Goal: Information Seeking & Learning: Learn about a topic

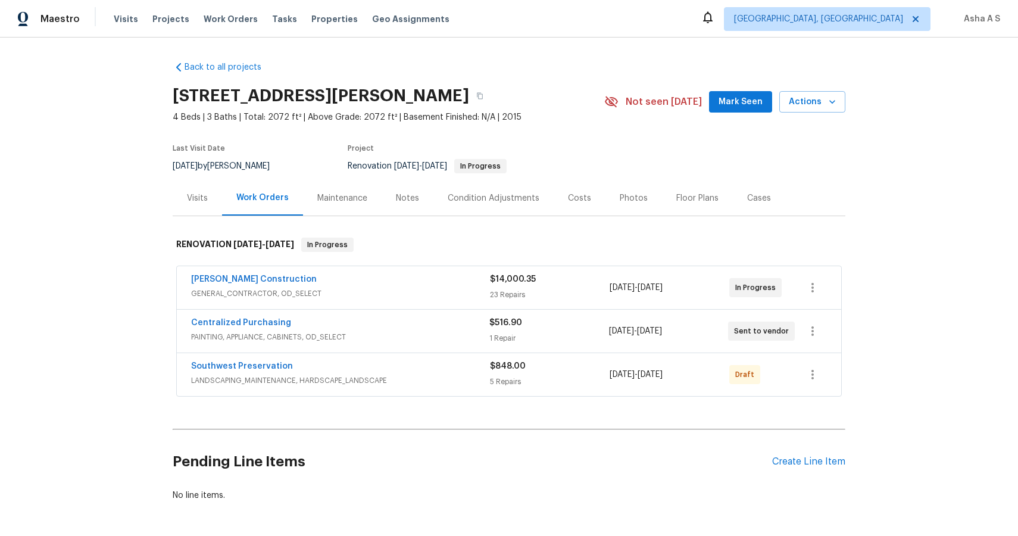
click at [243, 289] on span "GENERAL_CONTRACTOR, OD_SELECT" at bounding box center [340, 294] width 299 height 12
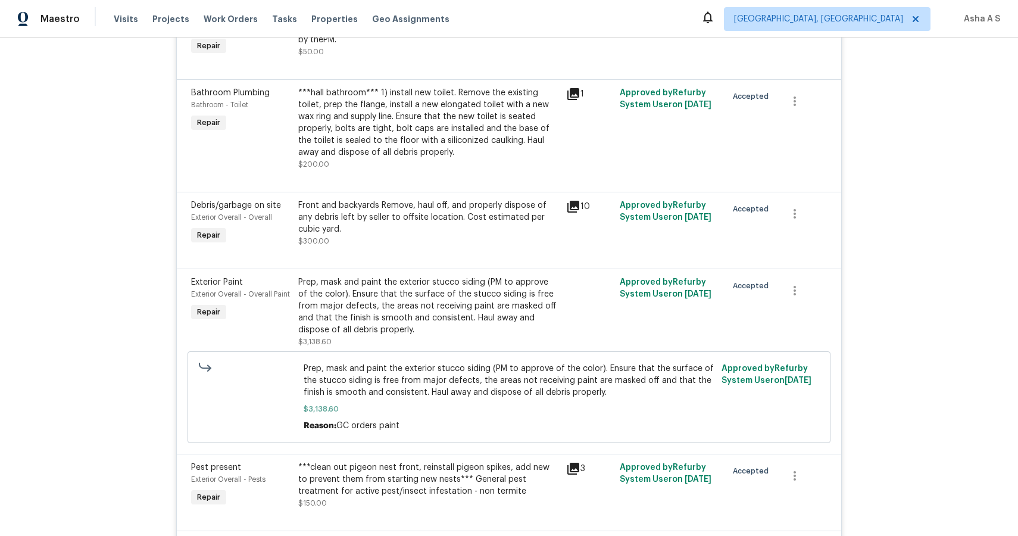
scroll to position [344, 0]
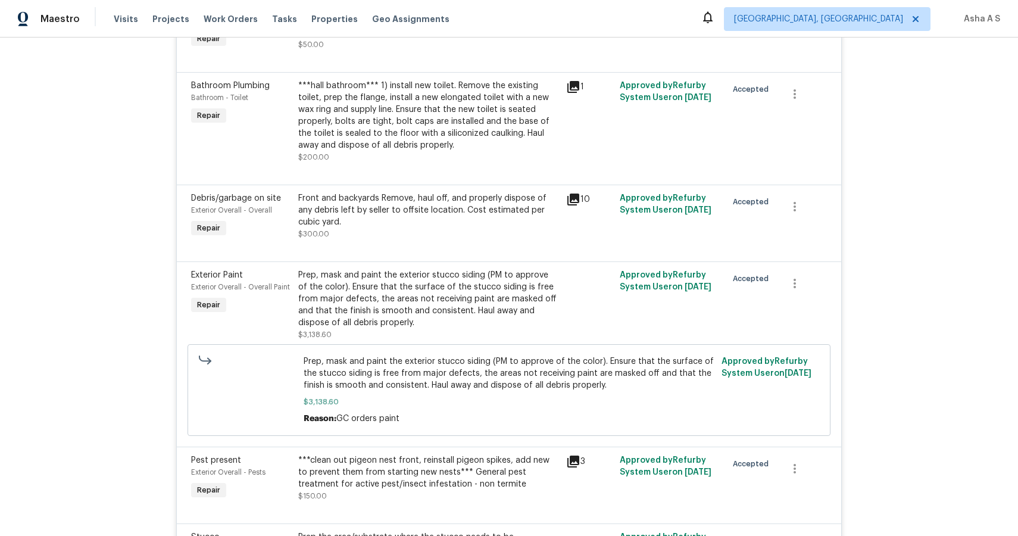
click at [246, 296] on div "Exterior Paint Exterior Overall - Overall Paint Repair" at bounding box center [241, 305] width 107 height 79
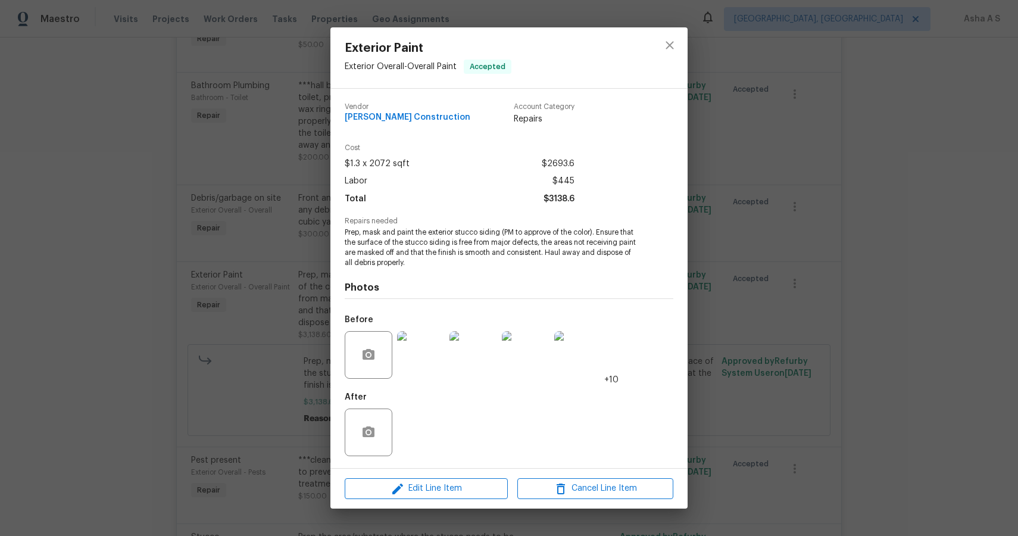
click at [395, 120] on span "[PERSON_NAME] Construction" at bounding box center [408, 117] width 126 height 9
copy span "[PERSON_NAME] Construction"
click at [652, 41] on div "Exterior Paint Exterior Overall - Overall Paint Accepted" at bounding box center [509, 57] width 357 height 61
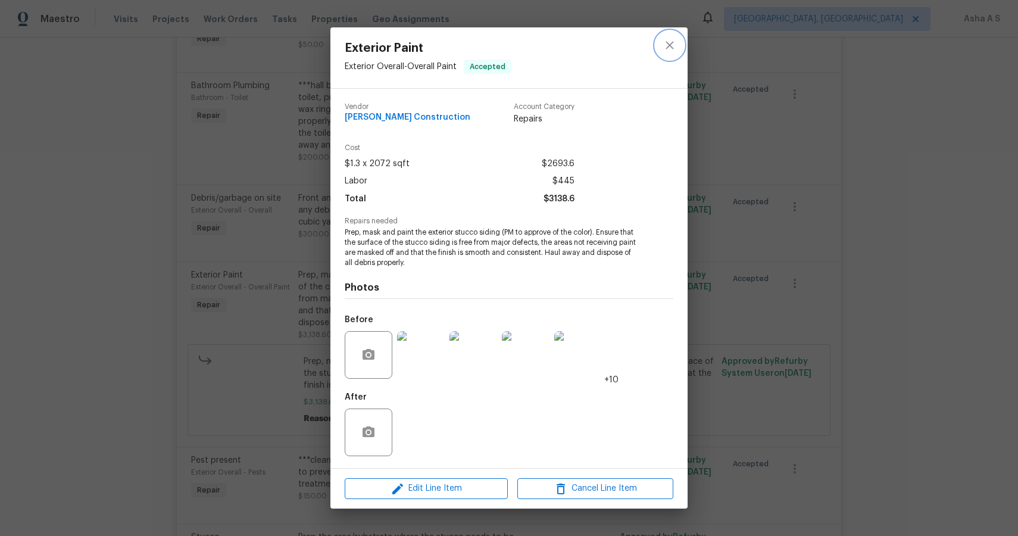
click at [665, 40] on icon "close" at bounding box center [670, 45] width 14 height 14
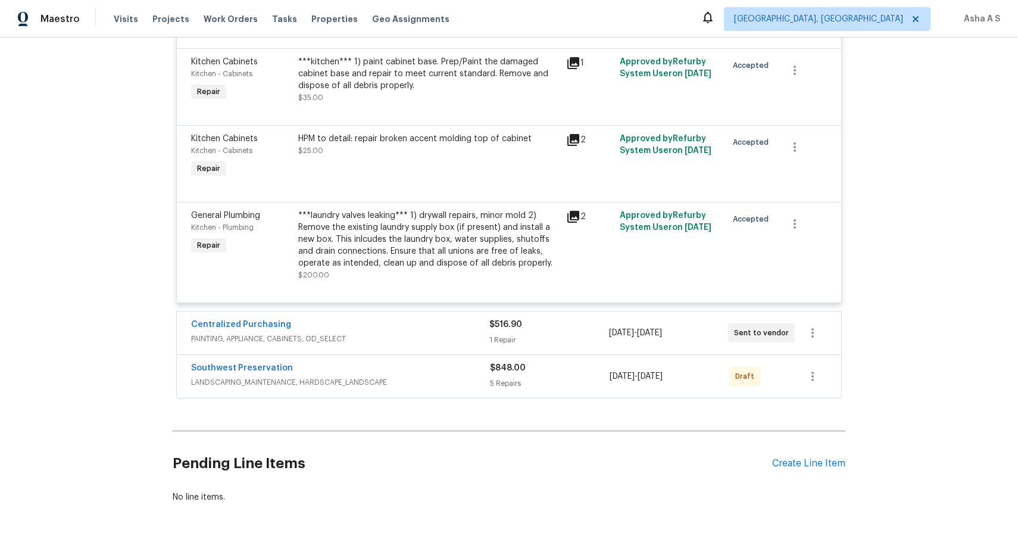
scroll to position [2873, 0]
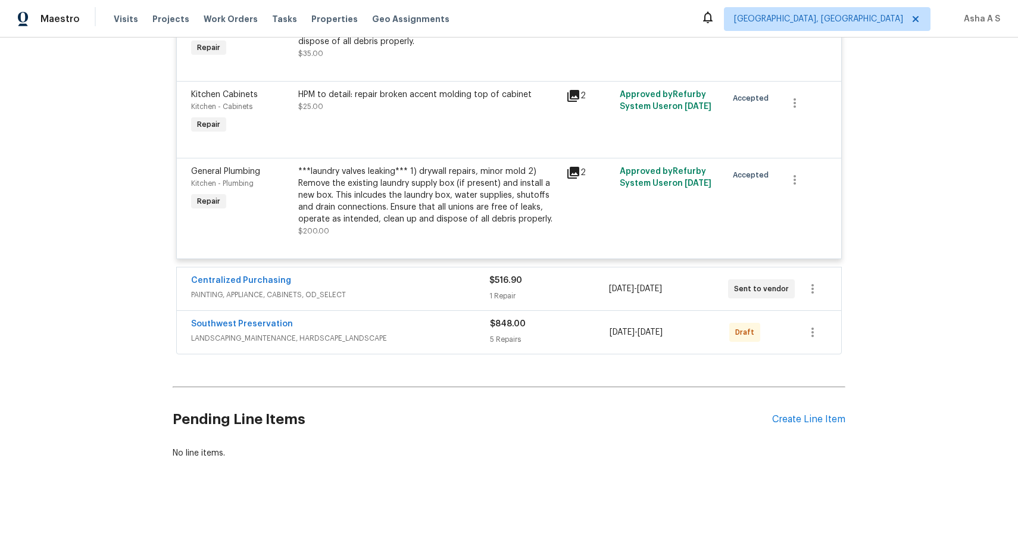
click at [291, 281] on div "Centralized Purchasing" at bounding box center [340, 282] width 298 height 14
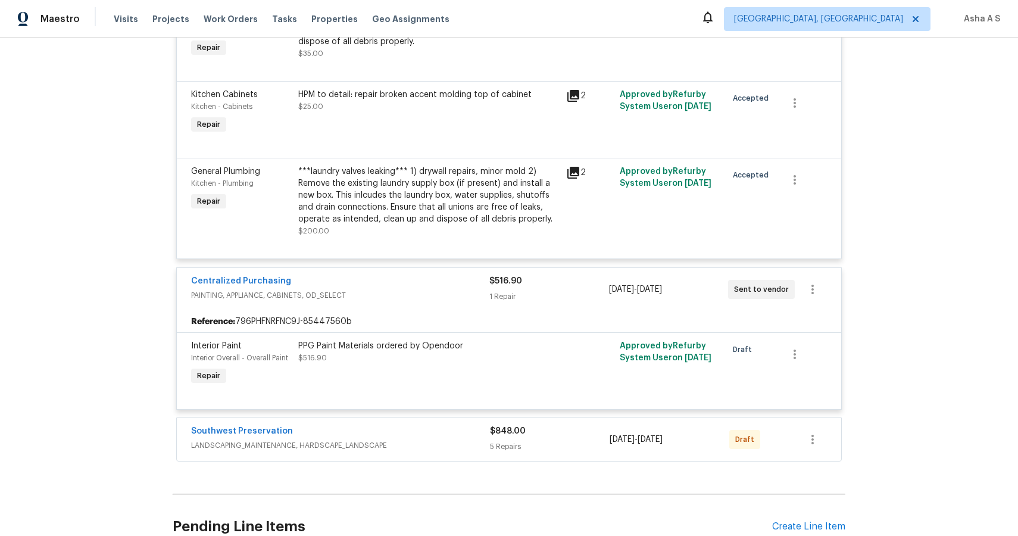
scroll to position [2981, 0]
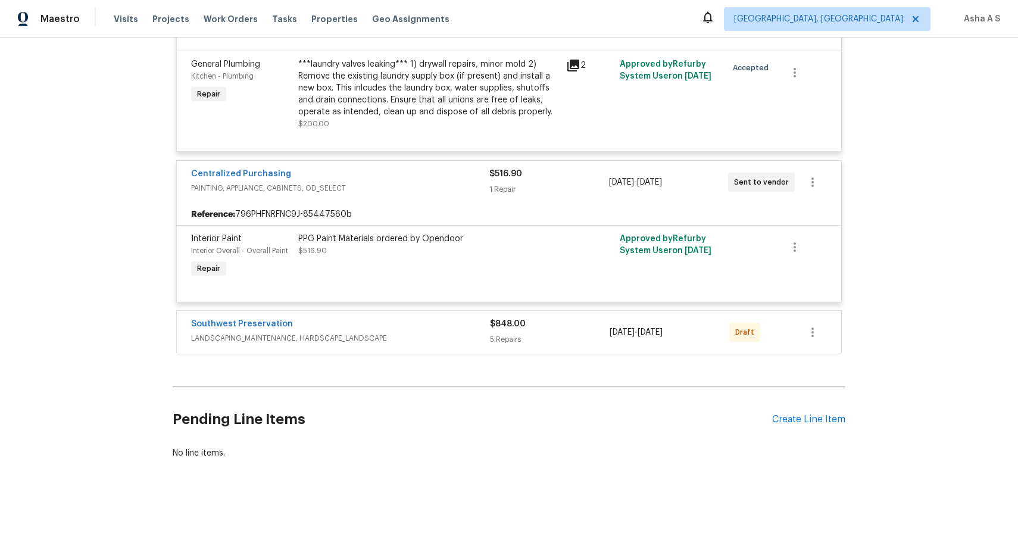
click at [370, 332] on span "LANDSCAPING_MAINTENANCE, HARDSCAPE_LANDSCAPE" at bounding box center [340, 338] width 299 height 12
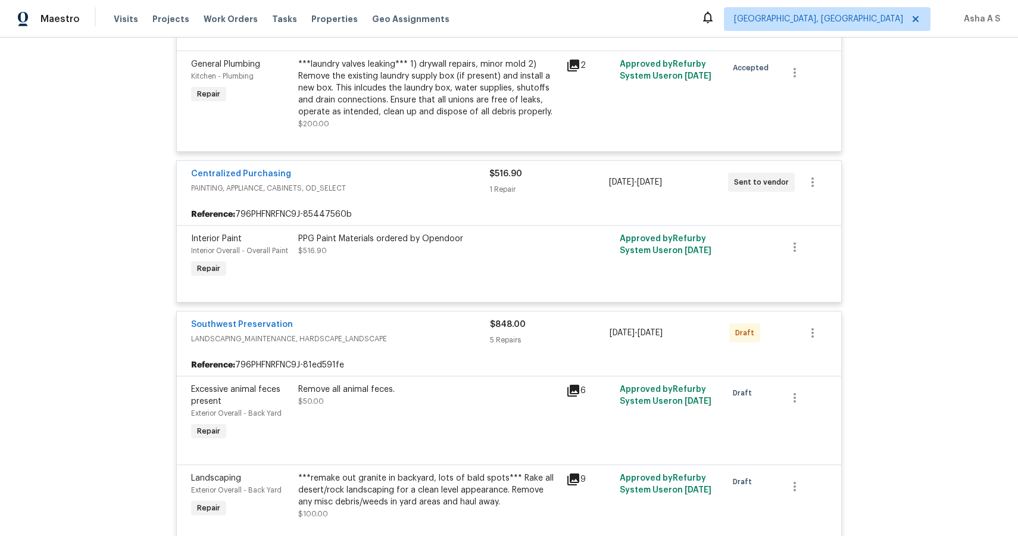
click at [419, 324] on div "Southwest Preservation" at bounding box center [340, 326] width 299 height 14
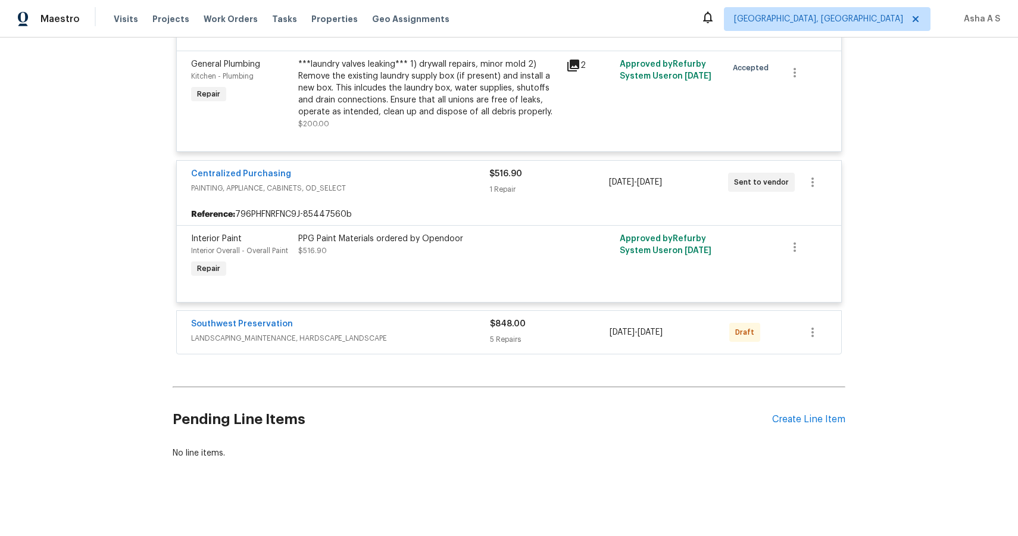
click at [419, 324] on div "Southwest Preservation" at bounding box center [340, 325] width 299 height 14
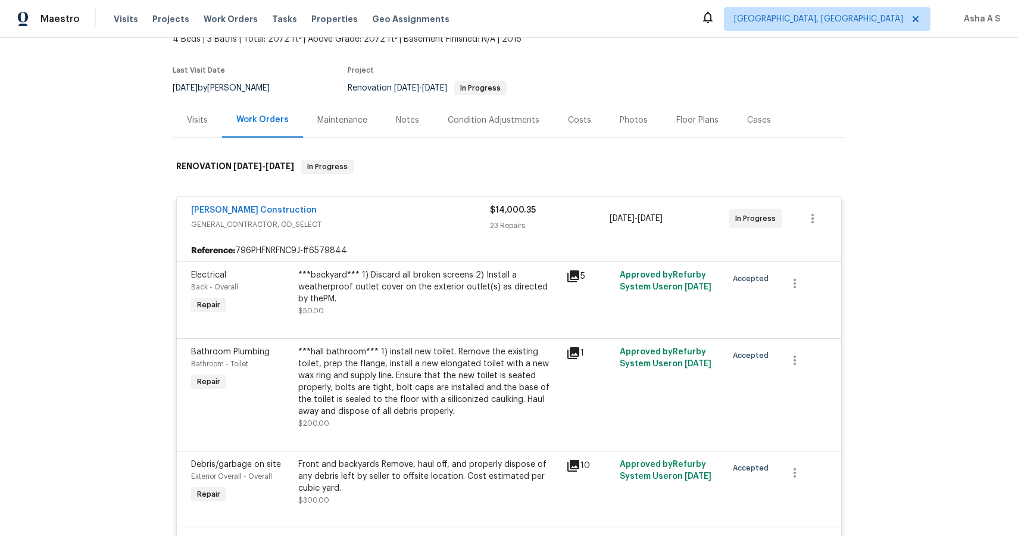
scroll to position [334, 0]
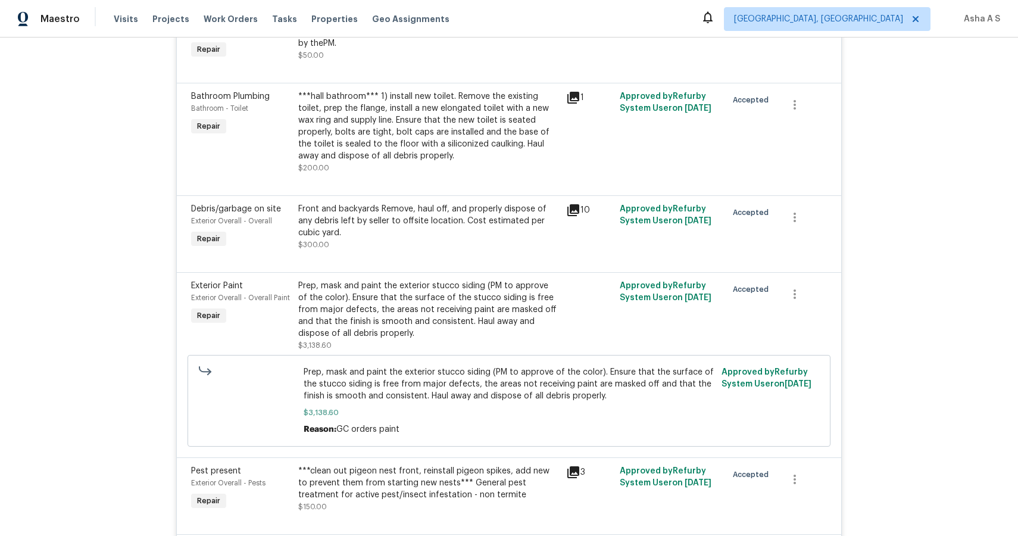
click at [482, 311] on div "Prep, mask and paint the exterior stucco siding (PM to approve of the color). E…" at bounding box center [428, 310] width 261 height 60
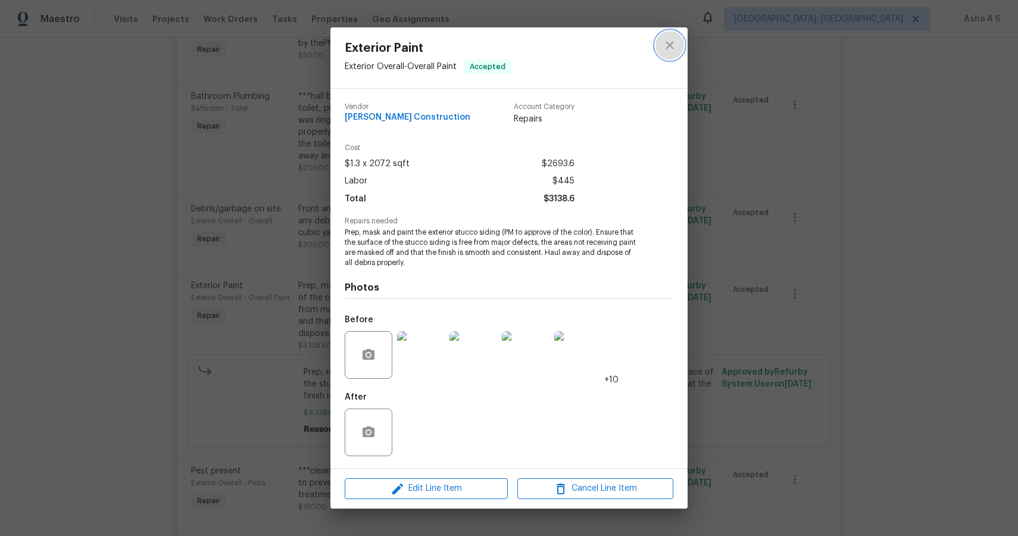
click at [675, 40] on icon "close" at bounding box center [670, 45] width 14 height 14
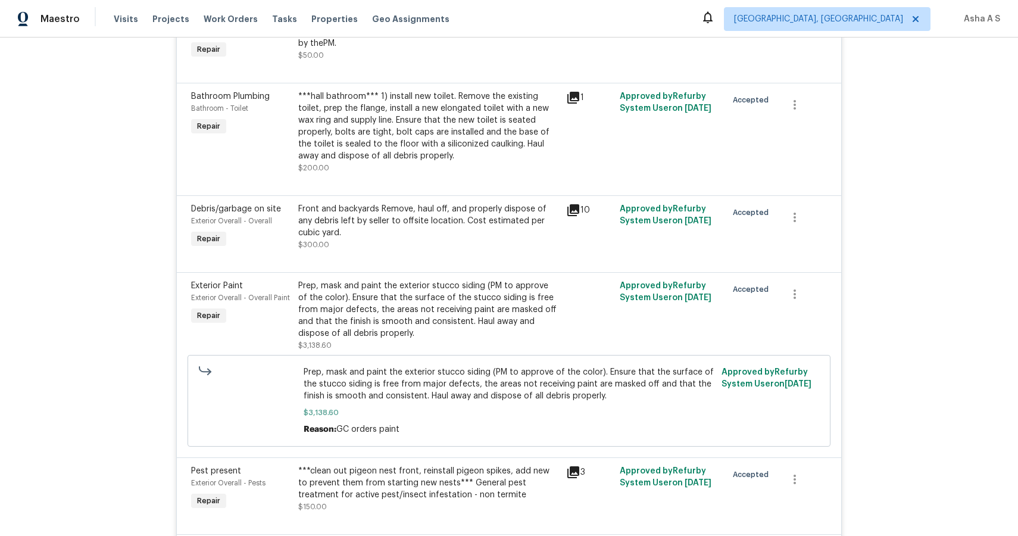
click at [229, 289] on span "Exterior Paint" at bounding box center [217, 286] width 52 height 8
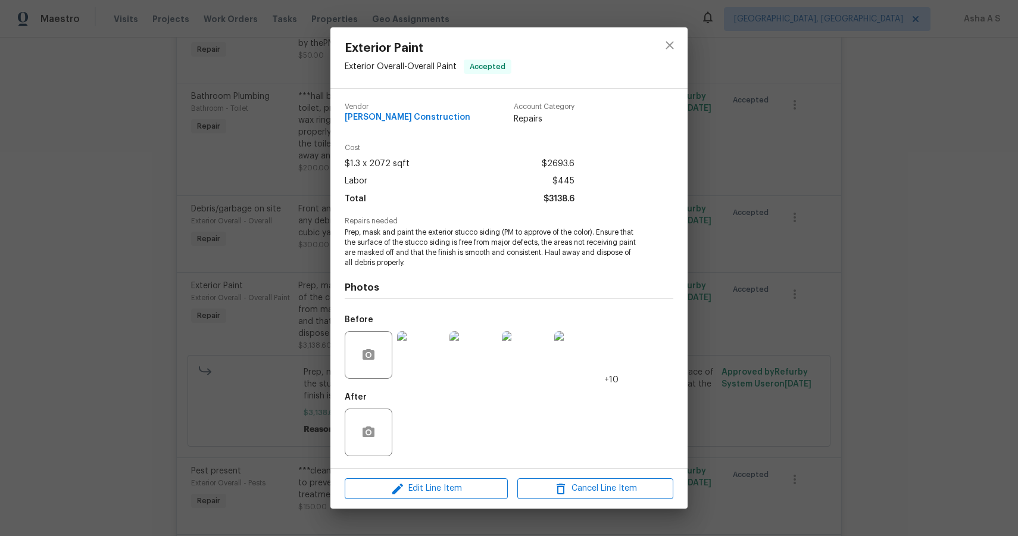
click at [405, 68] on span "Exterior Overall - Overall Paint" at bounding box center [401, 67] width 112 height 8
click at [272, 213] on div "Exterior Paint Exterior Overall - Overall Paint Accepted Vendor [PERSON_NAME] C…" at bounding box center [509, 268] width 1018 height 536
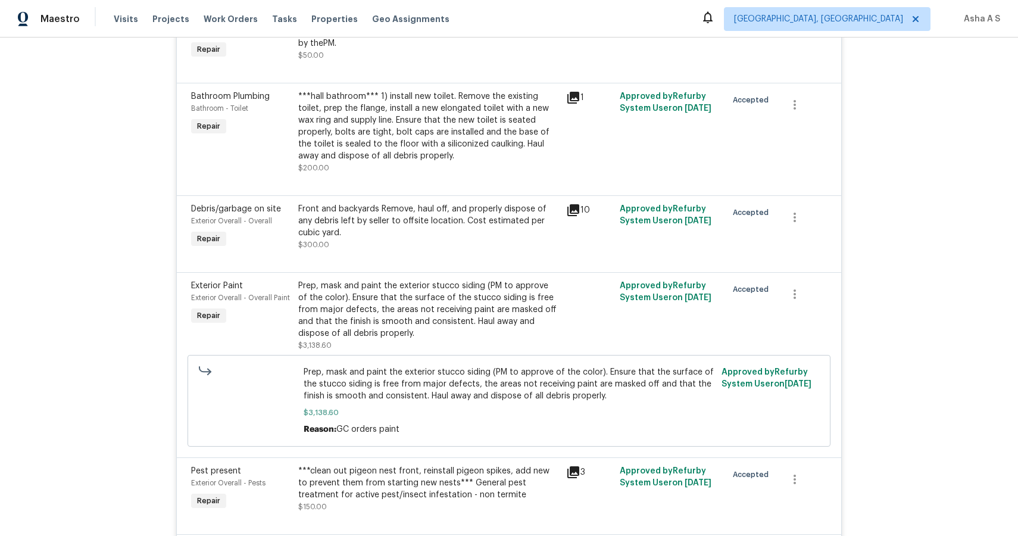
click at [483, 398] on span "Prep, mask and paint the exterior stucco siding (PM to approve of the color). E…" at bounding box center [510, 384] width 412 height 36
click at [386, 326] on div "Prep, mask and paint the exterior stucco siding (PM to approve of the color). E…" at bounding box center [428, 310] width 261 height 60
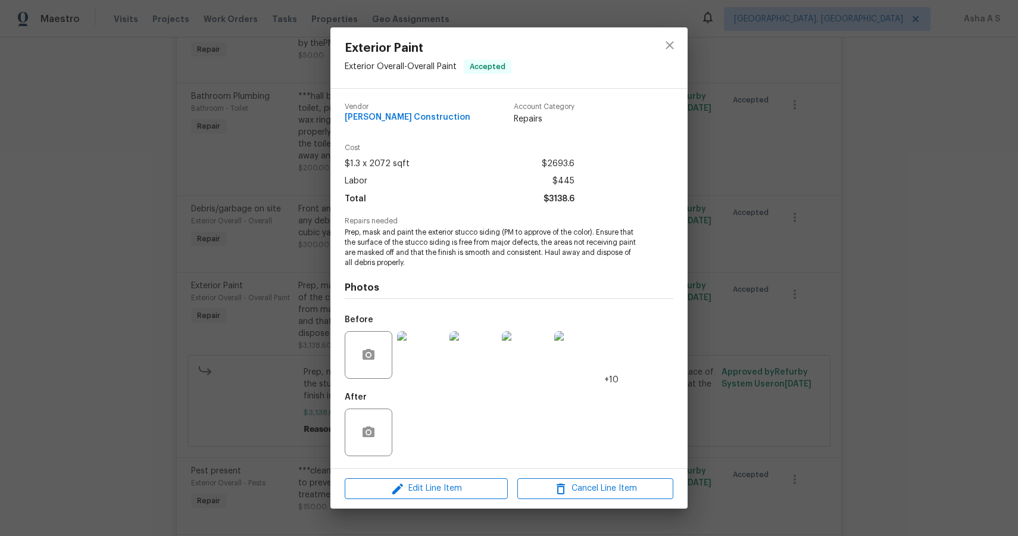
click at [404, 117] on span "[PERSON_NAME] Construction" at bounding box center [408, 117] width 126 height 9
copy span "[PERSON_NAME] Construction"
click at [667, 52] on icon "close" at bounding box center [670, 45] width 14 height 14
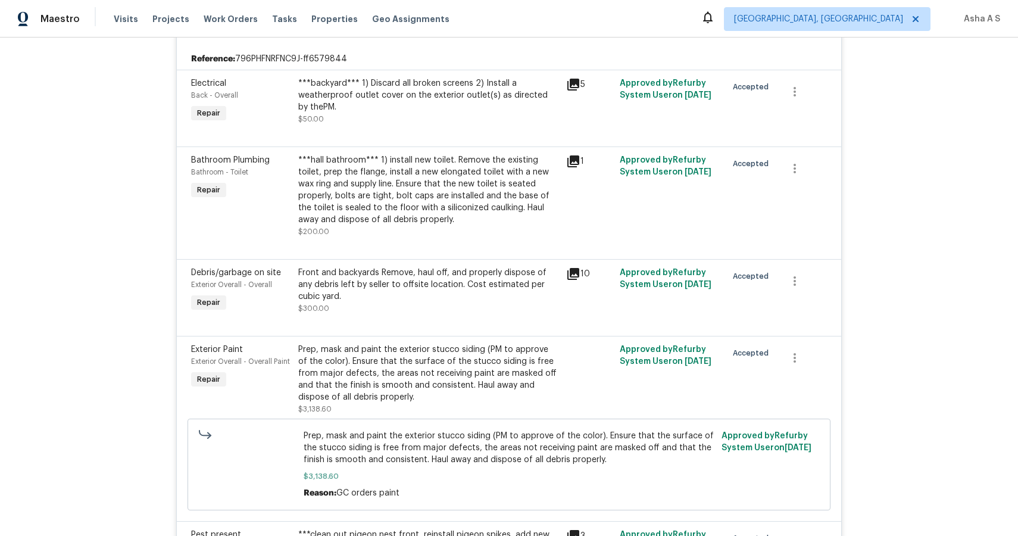
scroll to position [0, 0]
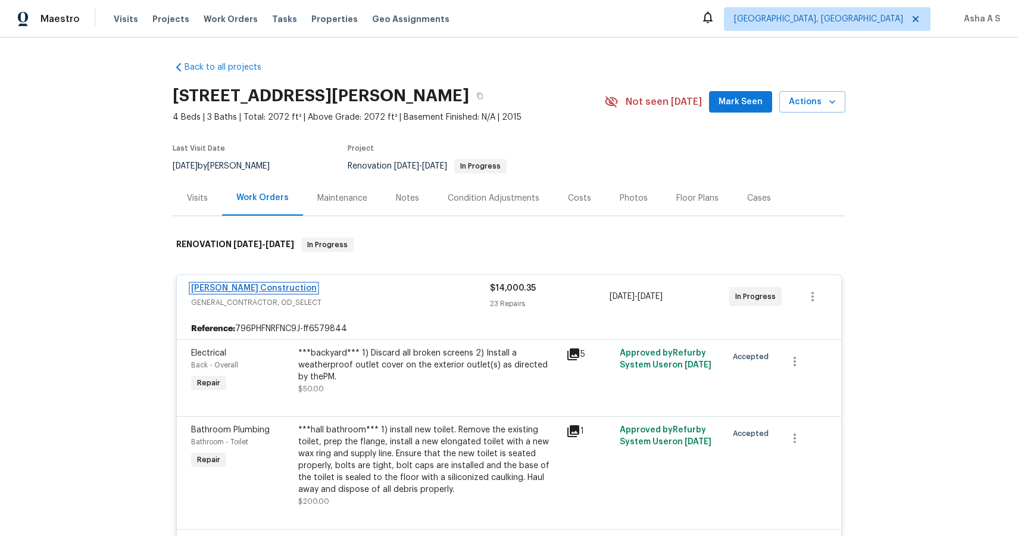
click at [241, 289] on link "[PERSON_NAME] Construction" at bounding box center [254, 288] width 126 height 8
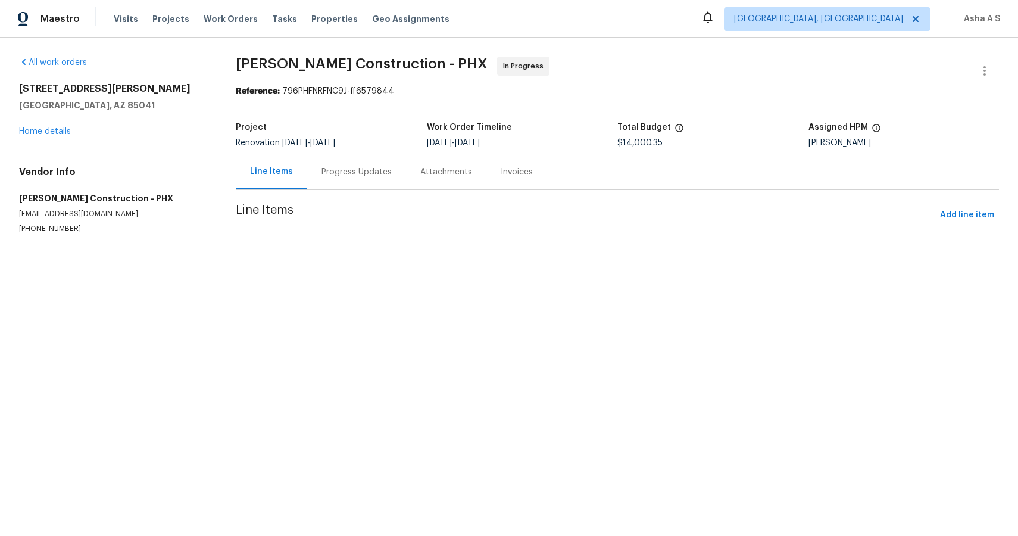
click at [359, 179] on div "Progress Updates" at bounding box center [356, 171] width 99 height 35
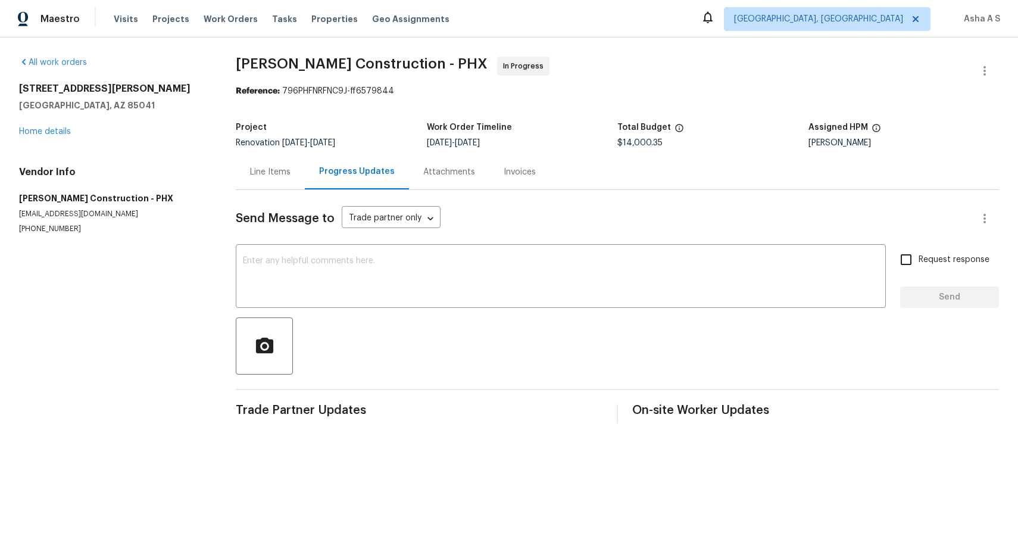
click at [279, 186] on div "Line Items" at bounding box center [270, 171] width 69 height 35
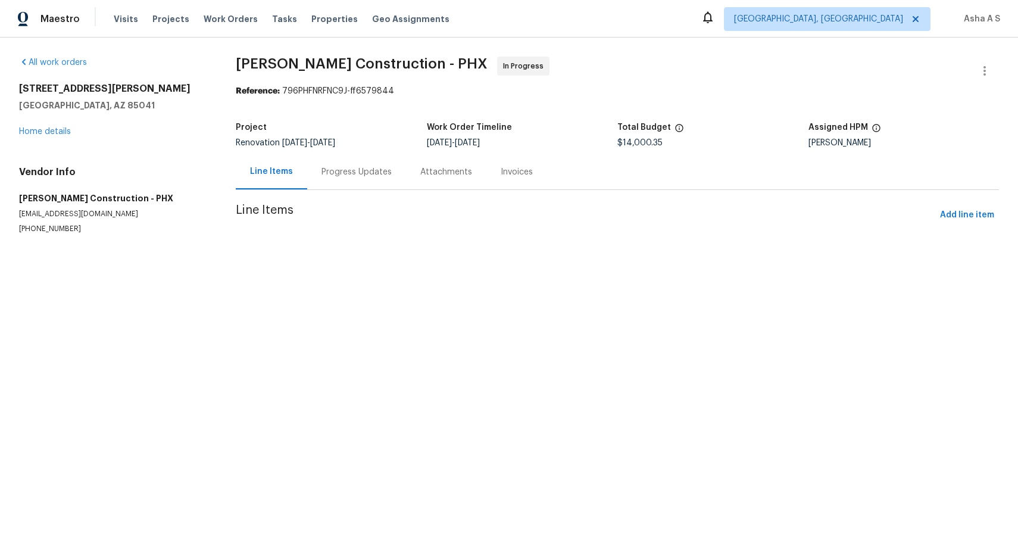
click at [446, 145] on span "[DATE]" at bounding box center [439, 143] width 25 height 8
click at [446, 145] on div at bounding box center [509, 268] width 1018 height 536
drag, startPoint x: 427, startPoint y: 143, endPoint x: 478, endPoint y: 141, distance: 50.7
click at [478, 141] on div at bounding box center [509, 268] width 1018 height 536
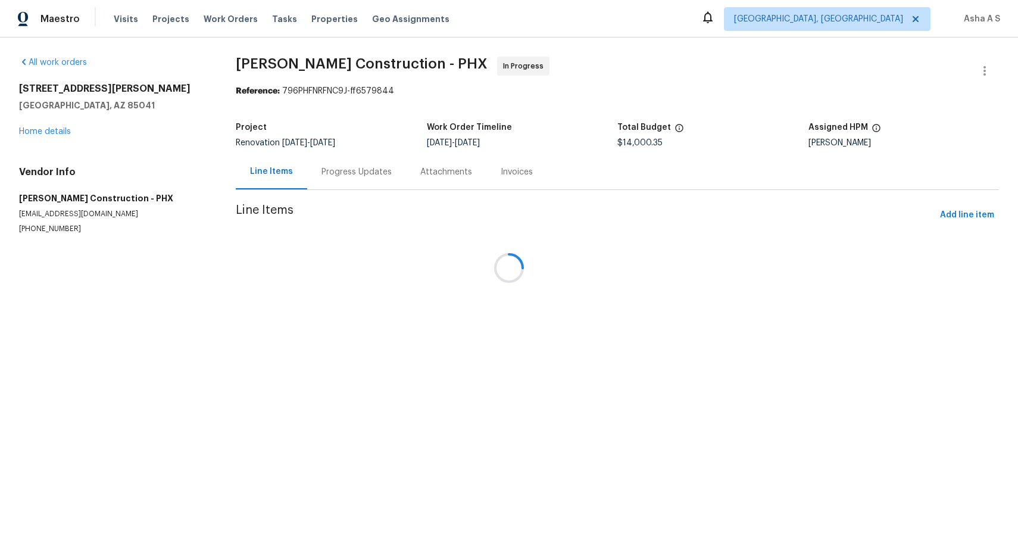
click at [517, 142] on div at bounding box center [509, 268] width 1018 height 536
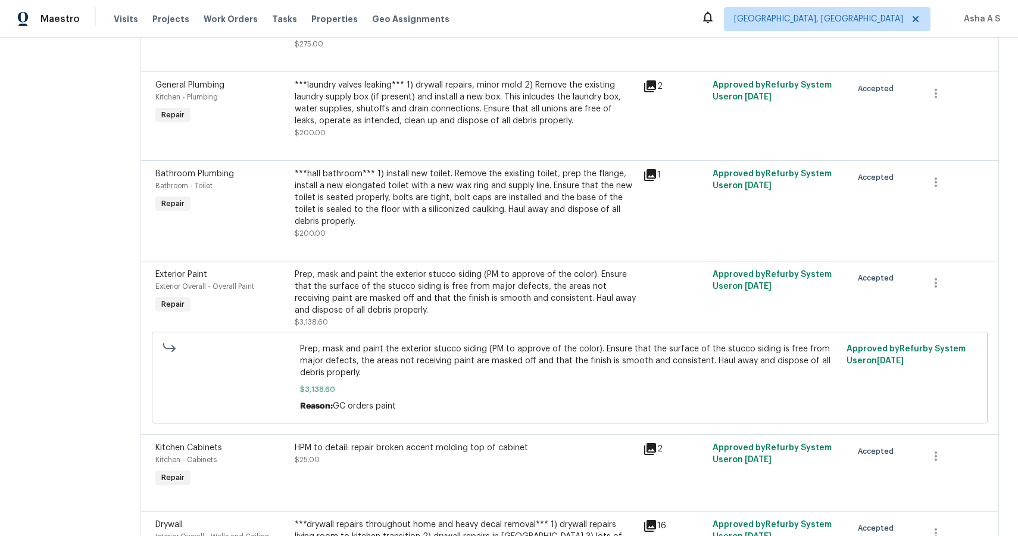
scroll to position [247, 0]
click at [170, 275] on span "Exterior Paint" at bounding box center [181, 274] width 52 height 8
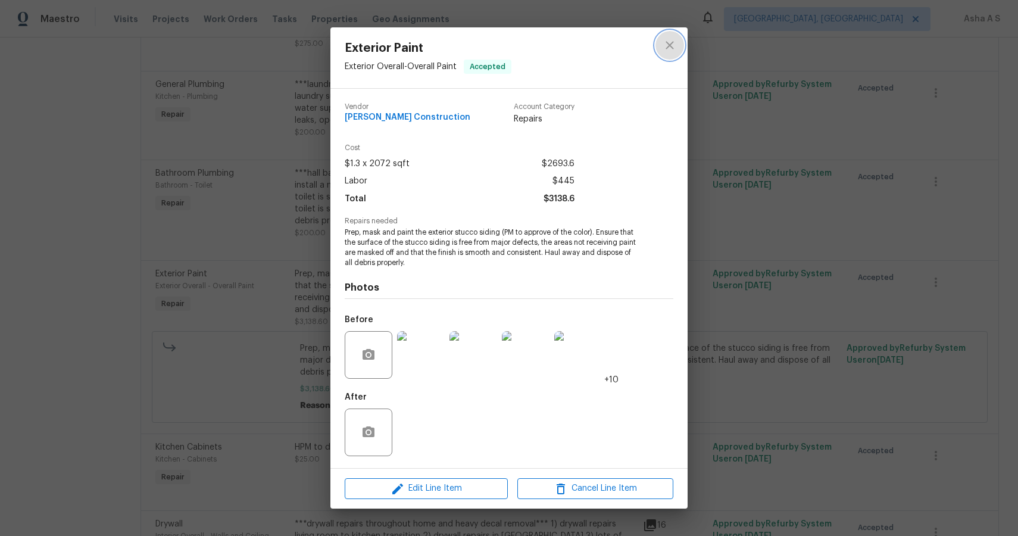
click at [668, 54] on button "close" at bounding box center [670, 45] width 29 height 29
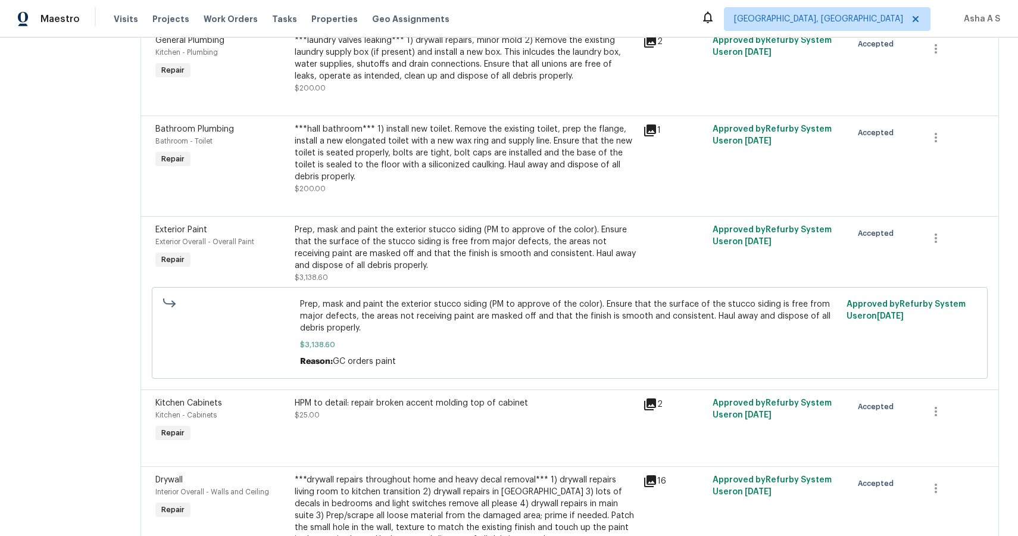
scroll to position [0, 0]
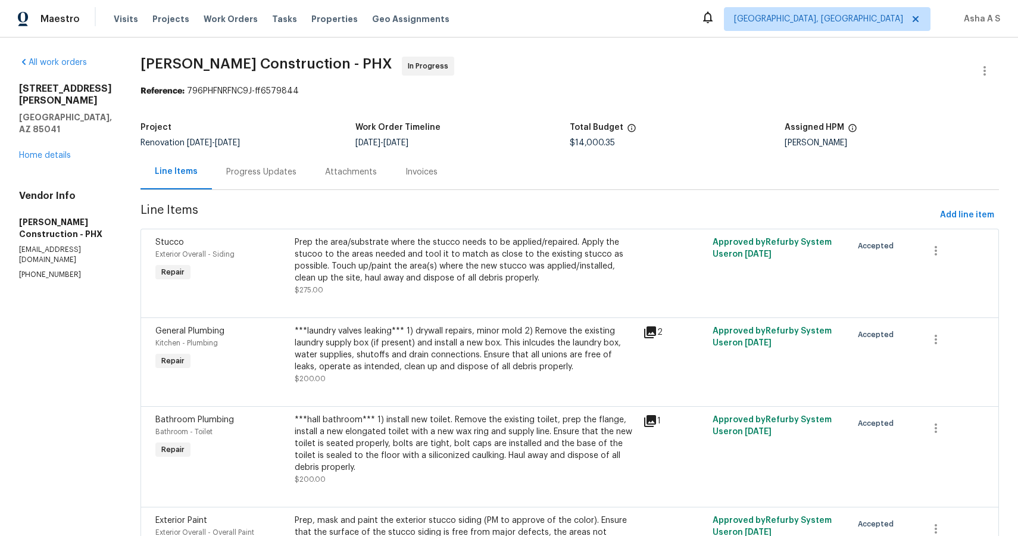
click at [356, 141] on span "[DATE]" at bounding box center [368, 143] width 25 height 8
copy span "[DATE] - [DATE]"
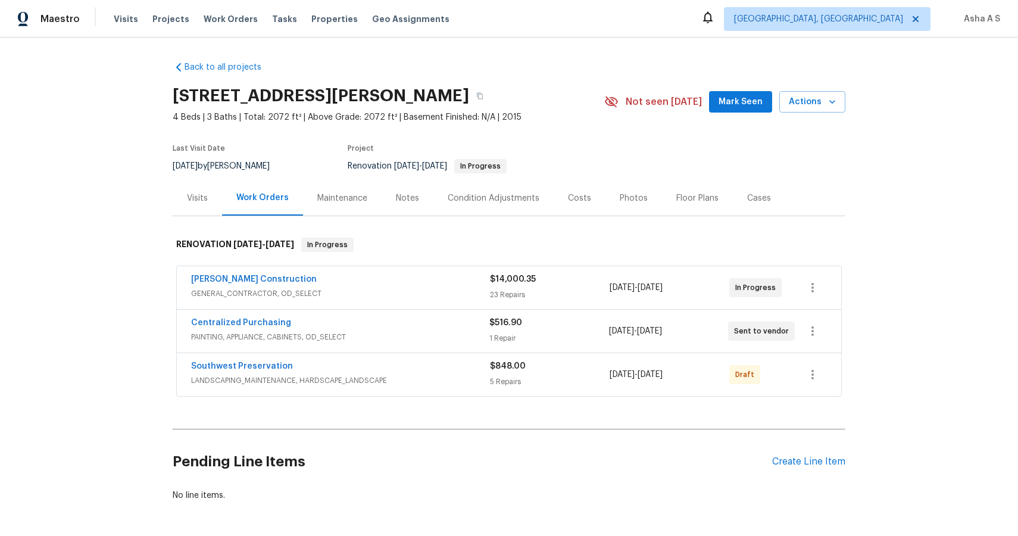
click at [295, 285] on div "Strasser Construction" at bounding box center [340, 280] width 299 height 14
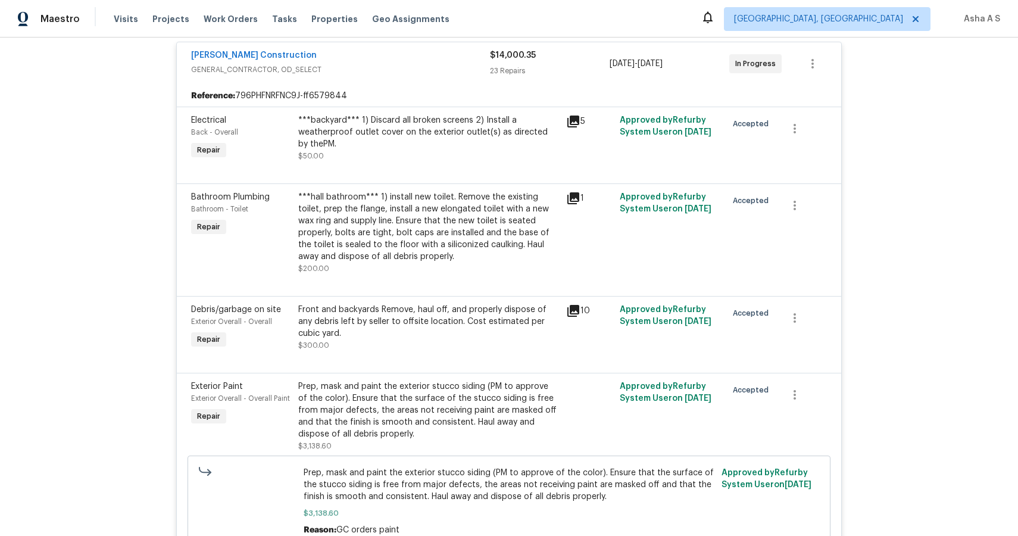
scroll to position [303, 0]
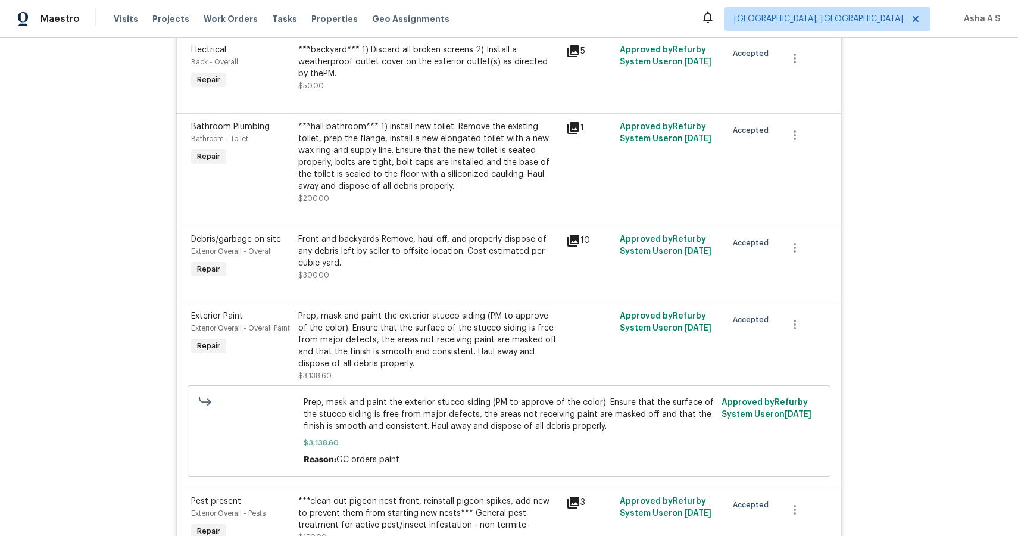
click at [488, 413] on span "Prep, mask and paint the exterior stucco siding (PM to approve of the color). E…" at bounding box center [510, 415] width 412 height 36
click at [351, 357] on div "Prep, mask and paint the exterior stucco siding (PM to approve of the color). E…" at bounding box center [428, 340] width 261 height 60
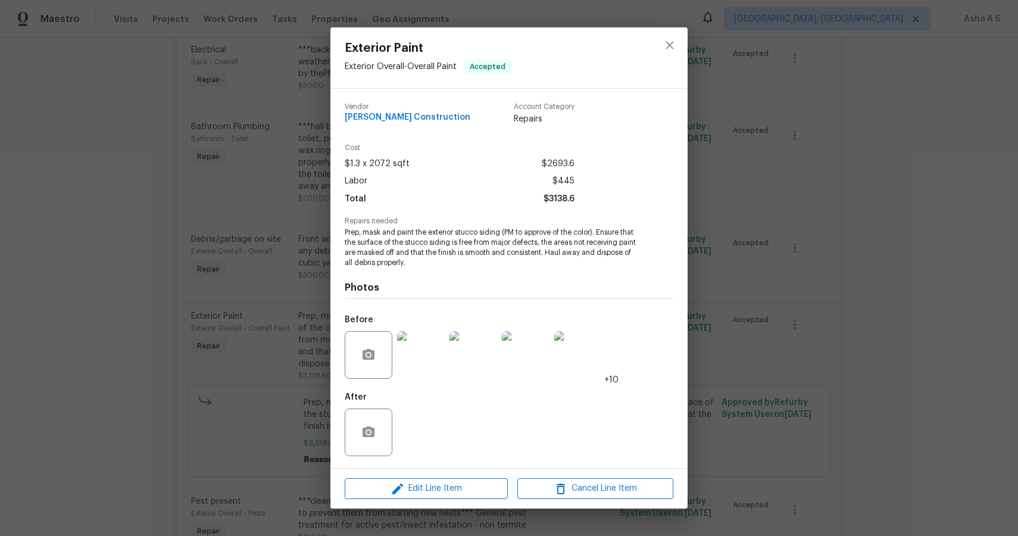
click at [428, 360] on img at bounding box center [421, 355] width 48 height 48
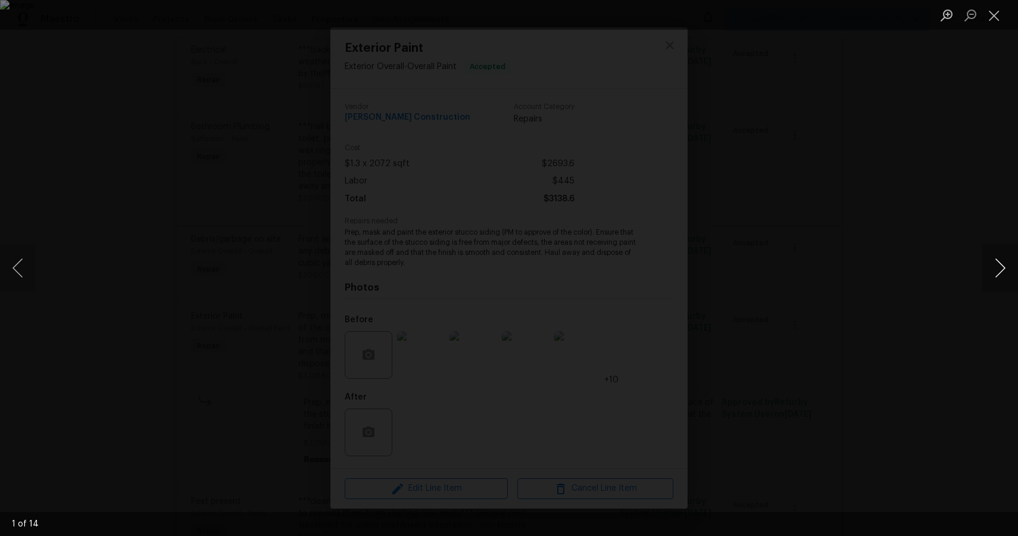
click at [1001, 270] on button "Next image" at bounding box center [1001, 268] width 36 height 48
click at [999, 267] on button "Next image" at bounding box center [1001, 268] width 36 height 48
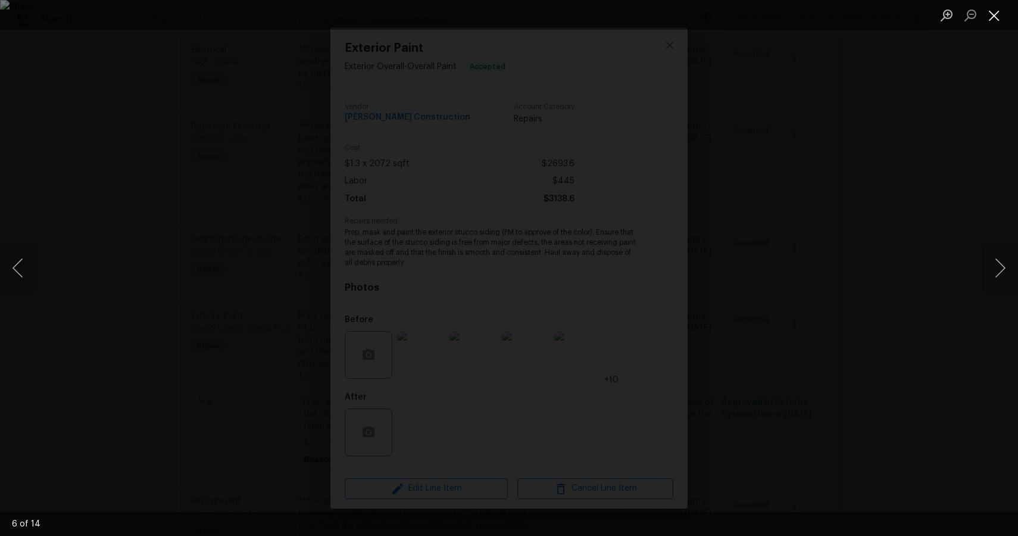
click at [991, 10] on button "Close lightbox" at bounding box center [995, 15] width 24 height 21
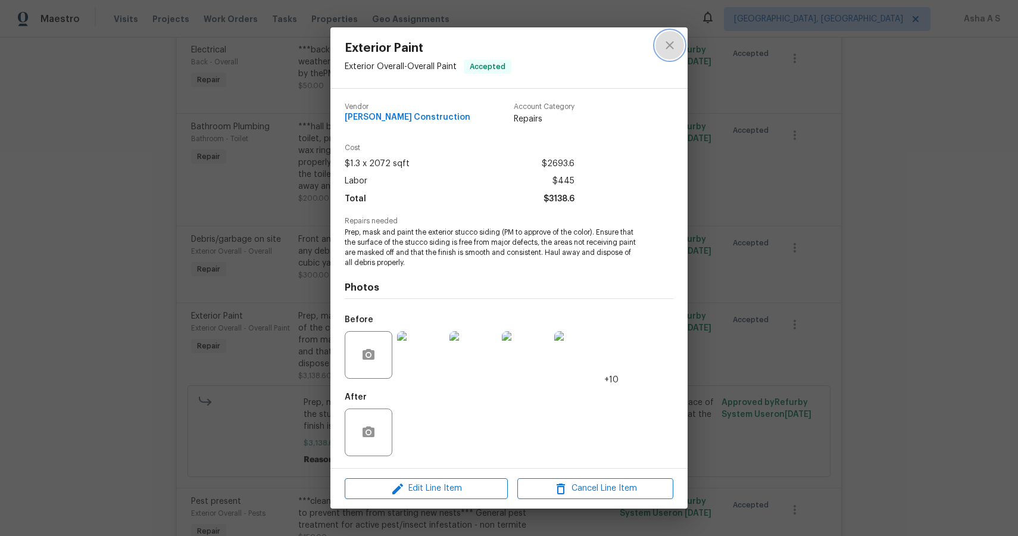
click at [665, 51] on icon "close" at bounding box center [670, 45] width 14 height 14
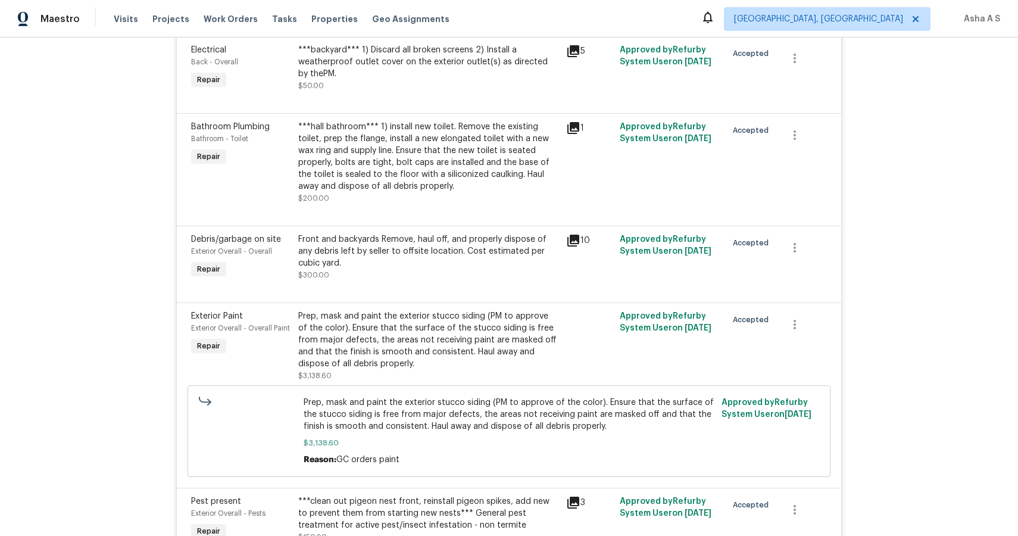
scroll to position [0, 0]
